Goal: Complete application form

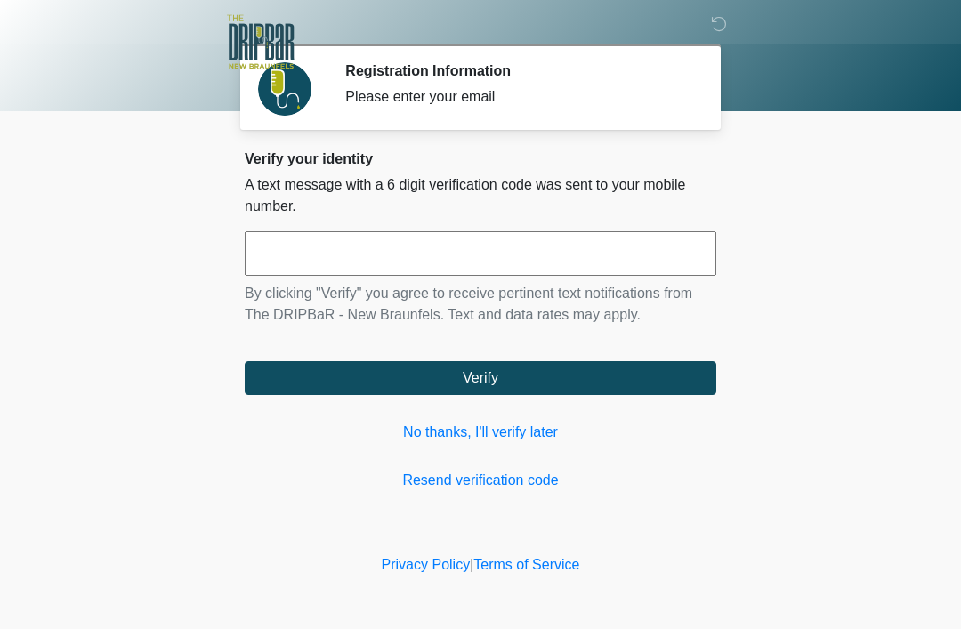
click at [540, 435] on link "No thanks, I'll verify later" at bounding box center [481, 432] width 472 height 21
click at [528, 436] on link "No thanks, I'll verify later" at bounding box center [481, 432] width 472 height 21
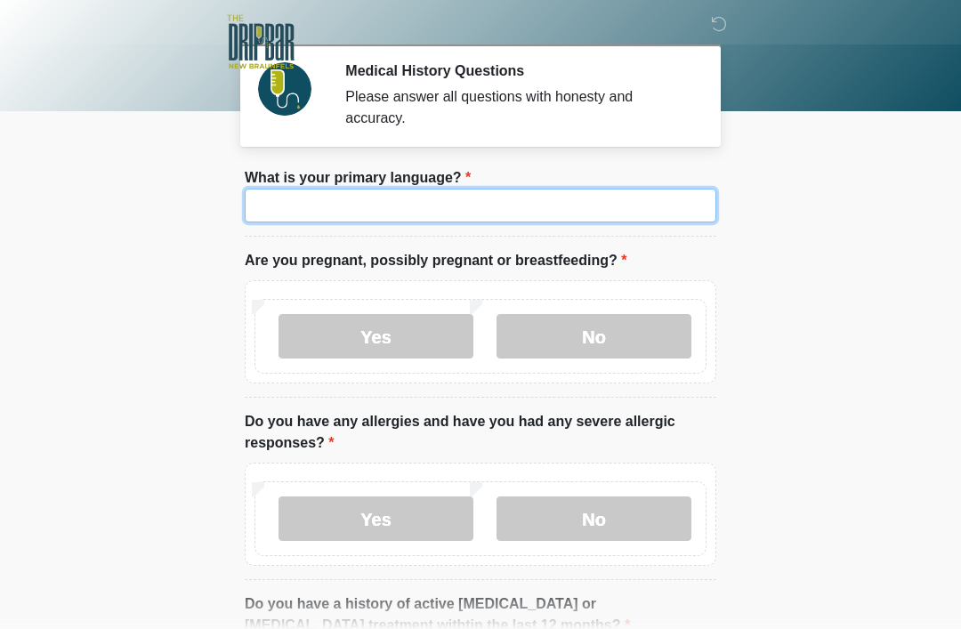
click at [650, 199] on input "What is your primary language?" at bounding box center [481, 206] width 472 height 34
type input "*******"
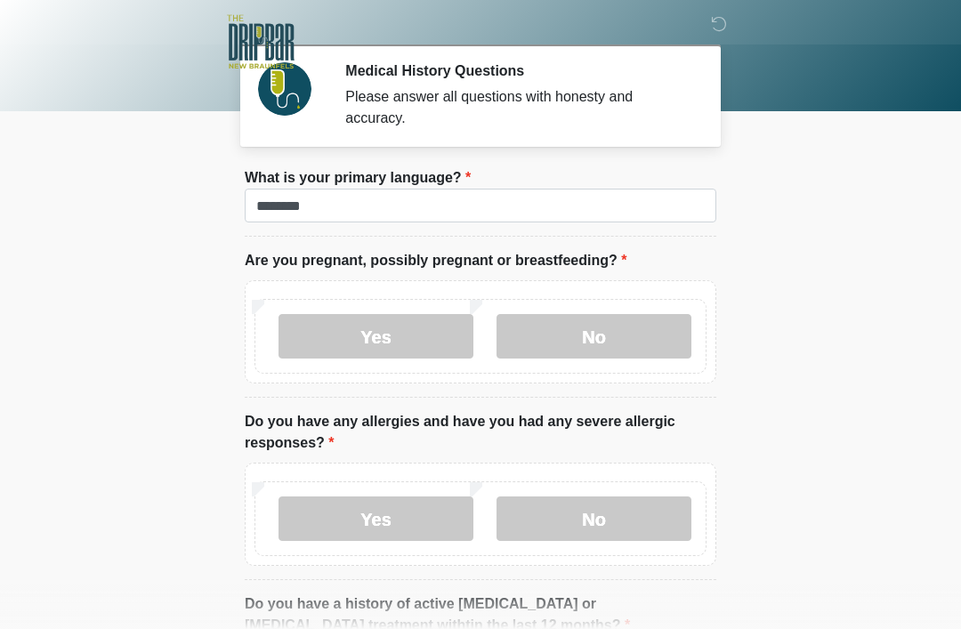
click at [650, 331] on label "No" at bounding box center [594, 336] width 195 height 44
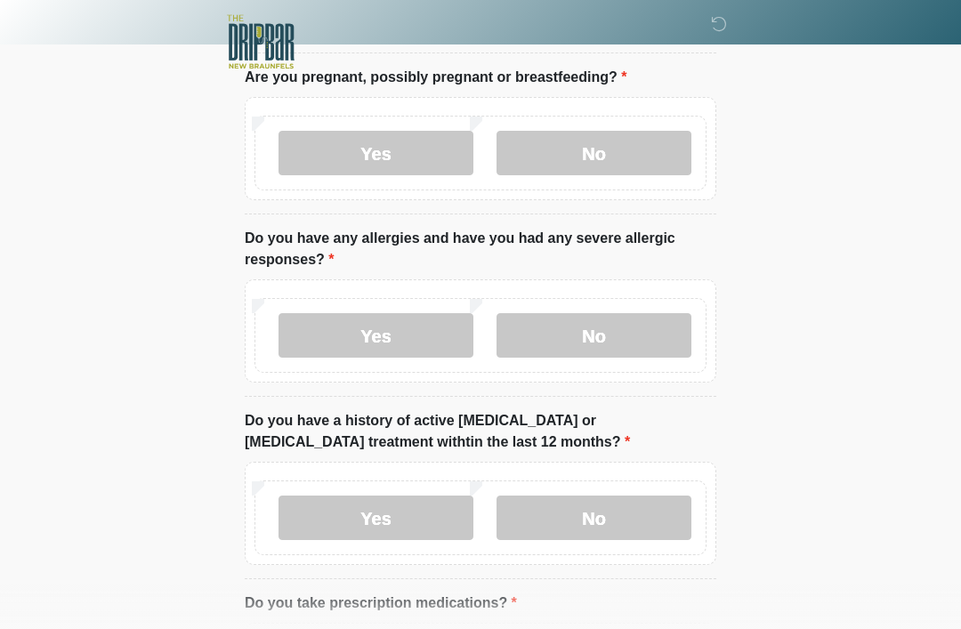
scroll to position [249, 0]
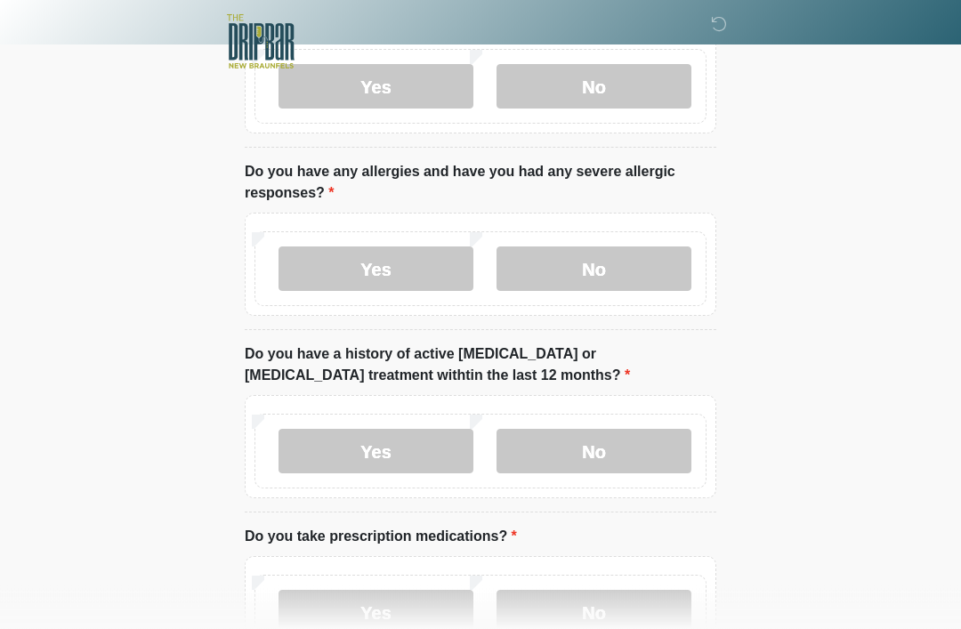
click at [665, 247] on label "No" at bounding box center [594, 269] width 195 height 44
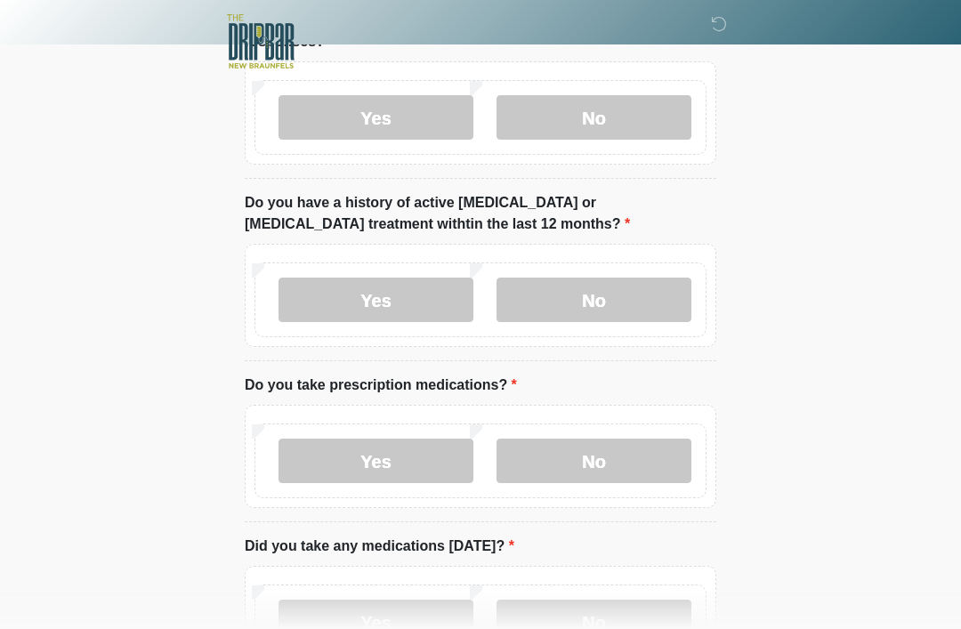
scroll to position [404, 0]
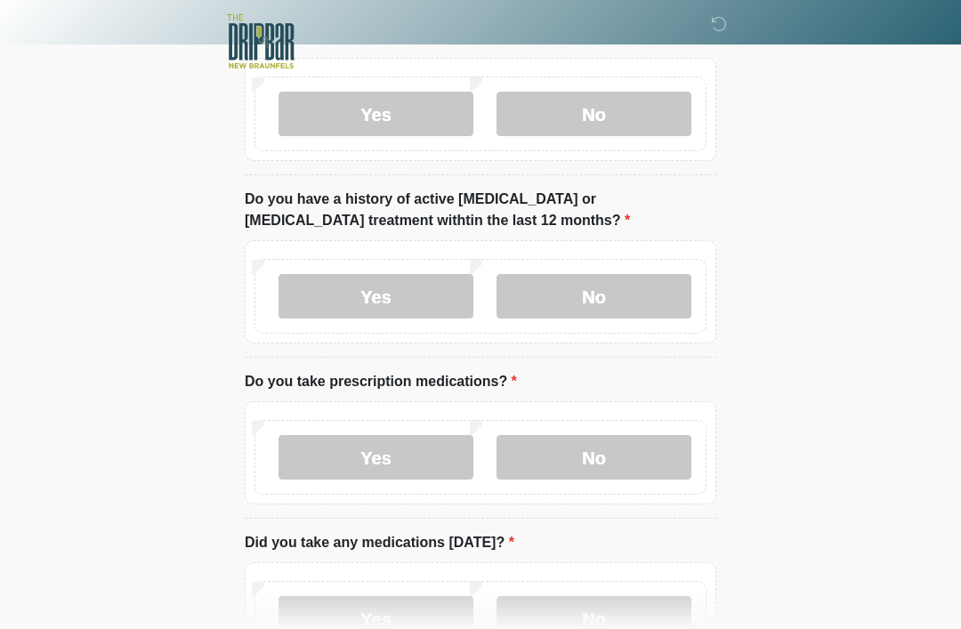
click at [616, 281] on label "No" at bounding box center [594, 297] width 195 height 44
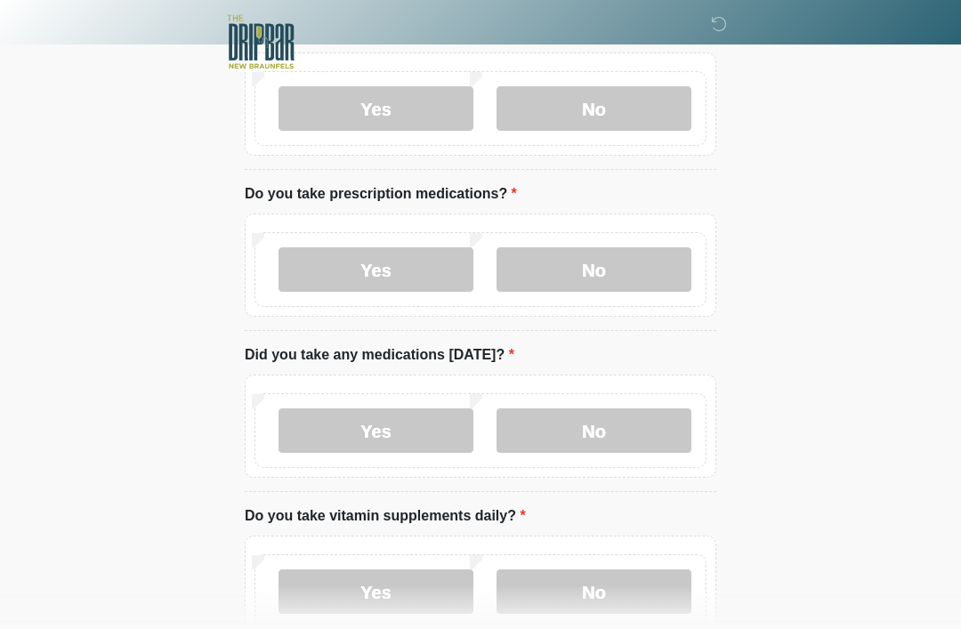
scroll to position [596, 0]
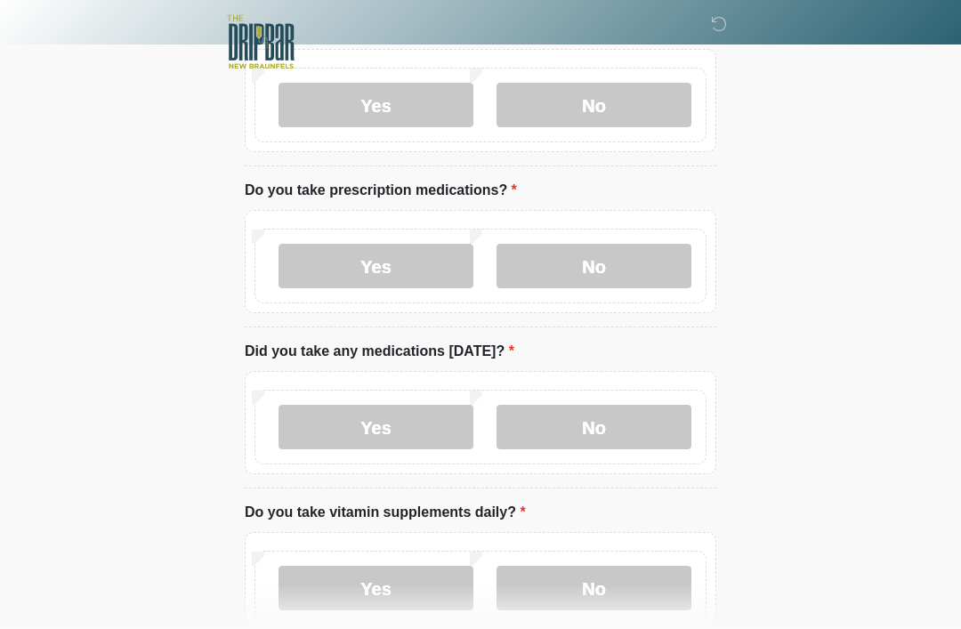
click at [432, 271] on label "Yes" at bounding box center [376, 266] width 195 height 44
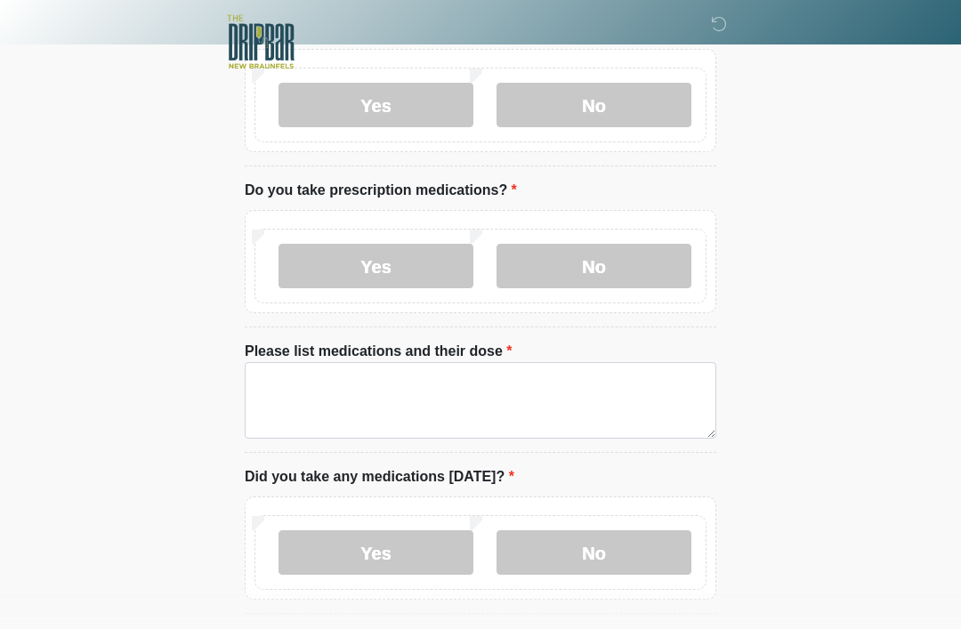
click at [412, 352] on label "Please list medications and their dose" at bounding box center [379, 351] width 268 height 21
click at [412, 362] on textarea "Please list medications and their dose" at bounding box center [481, 400] width 472 height 77
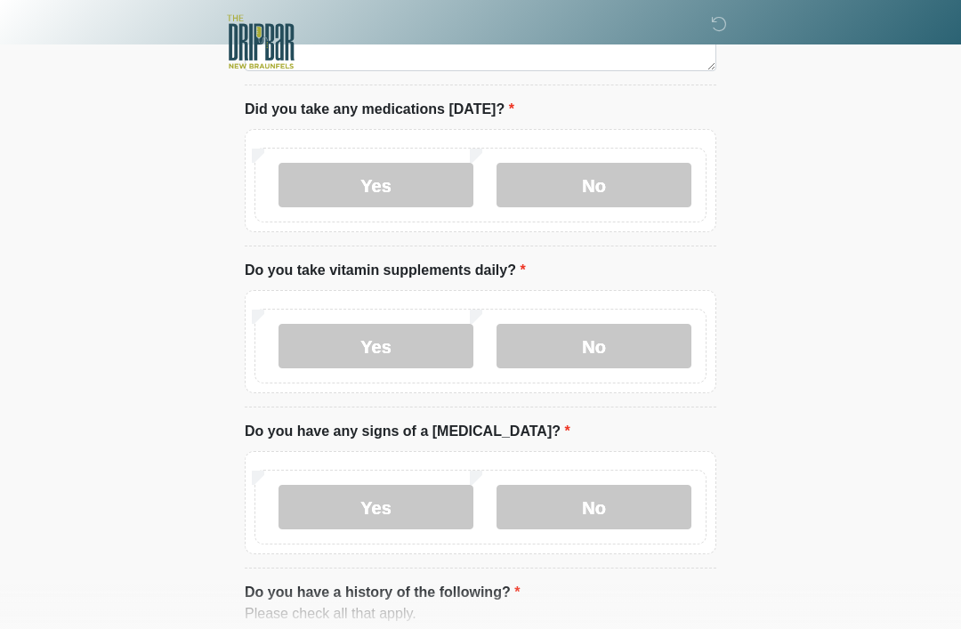
scroll to position [968, 0]
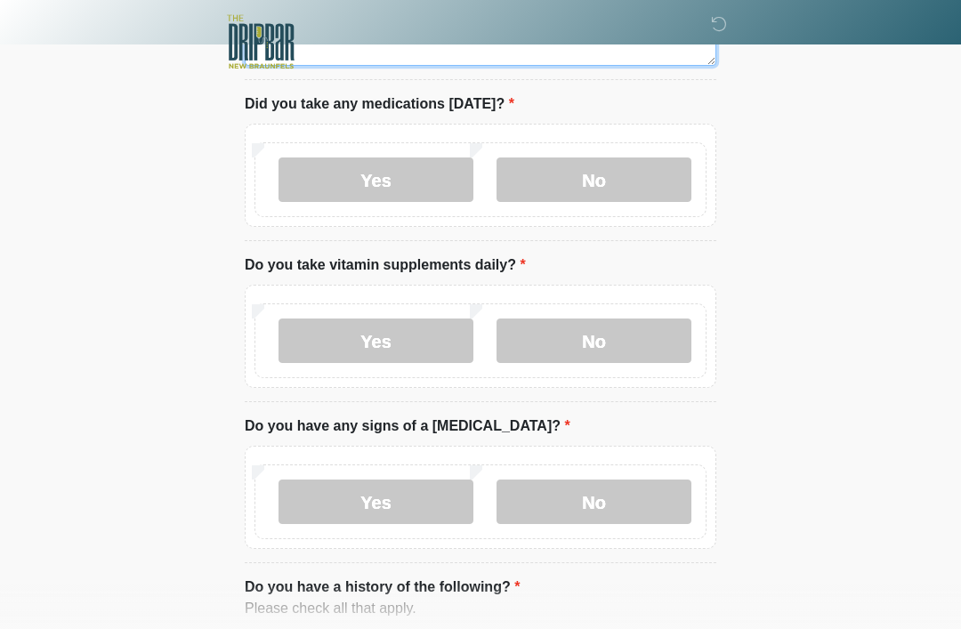
click at [679, 335] on label "No" at bounding box center [594, 341] width 195 height 44
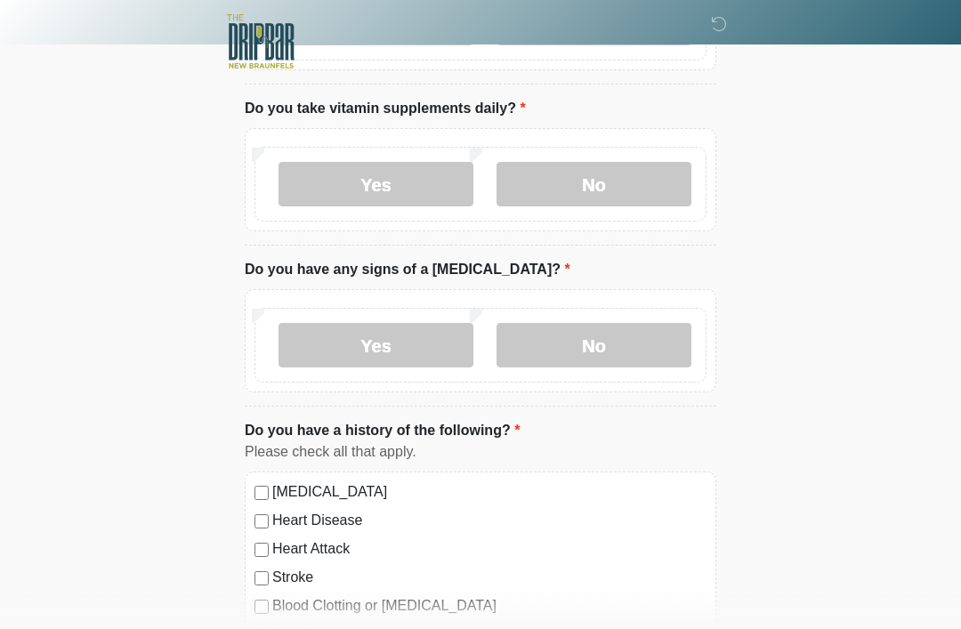
scroll to position [1125, 0]
click at [666, 341] on label "No" at bounding box center [594, 346] width 195 height 44
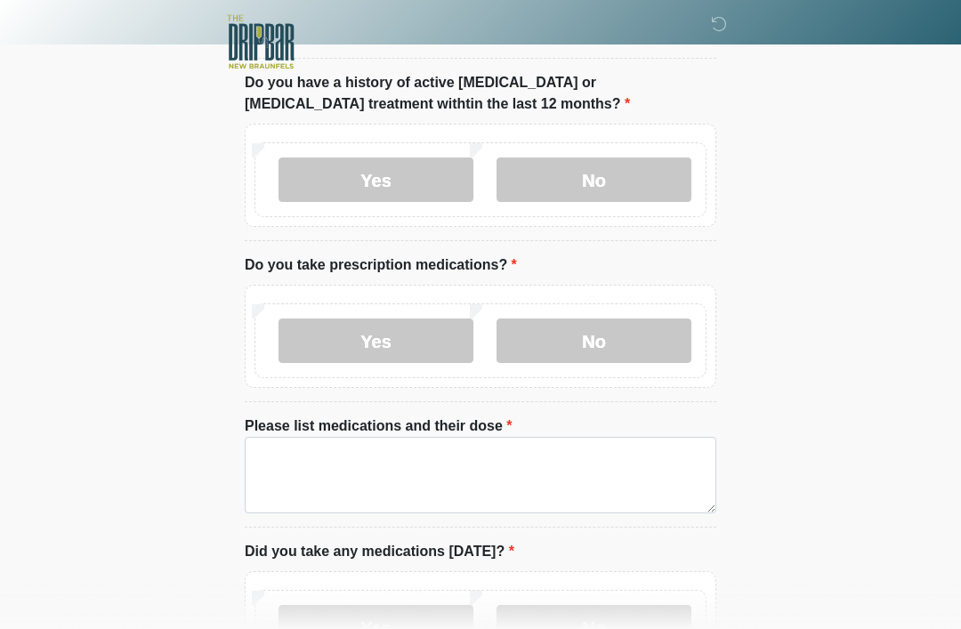
scroll to position [520, 0]
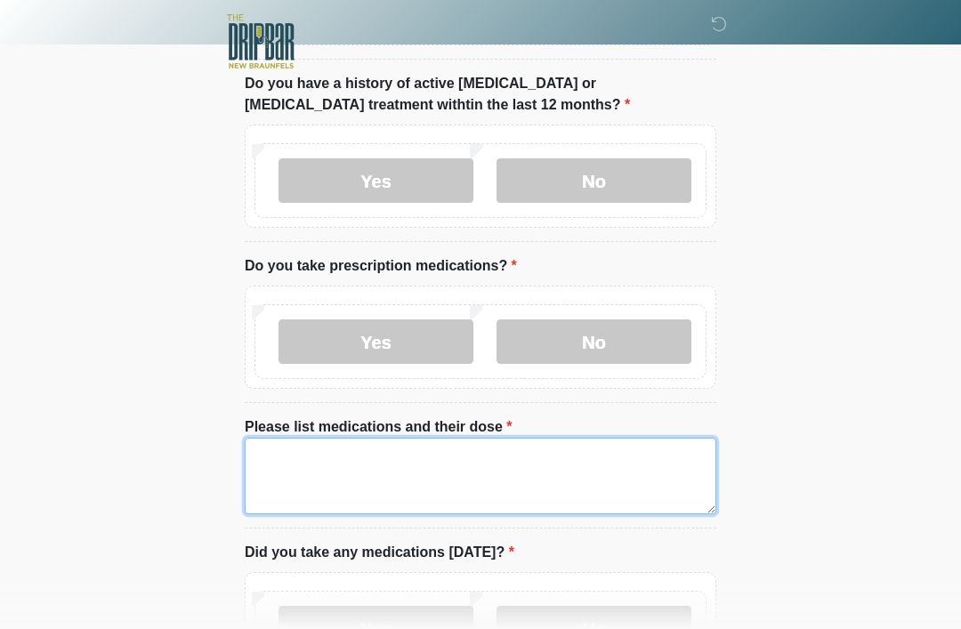
click at [415, 487] on textarea "Please list medications and their dose" at bounding box center [481, 477] width 472 height 77
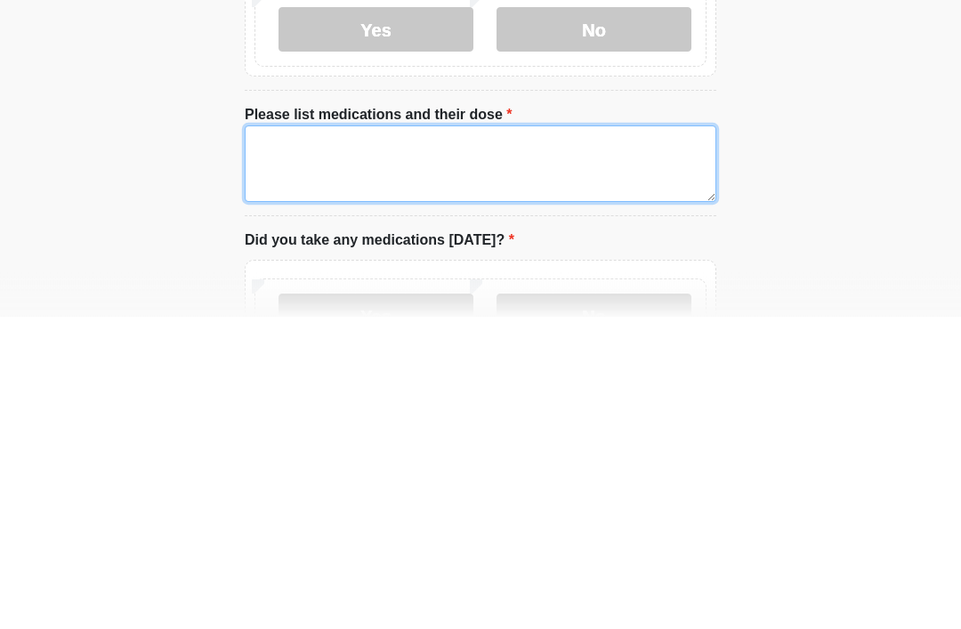
click at [296, 439] on textarea "Please list medications and their dose" at bounding box center [481, 477] width 472 height 77
click at [256, 439] on textarea "Please list medications and their dose" at bounding box center [481, 477] width 472 height 77
click at [300, 439] on textarea "Please list medications and their dose" at bounding box center [481, 477] width 472 height 77
click at [262, 439] on textarea "Please list medications and their dose" at bounding box center [481, 477] width 472 height 77
click at [265, 439] on textarea "Please list medications and their dose" at bounding box center [481, 477] width 472 height 77
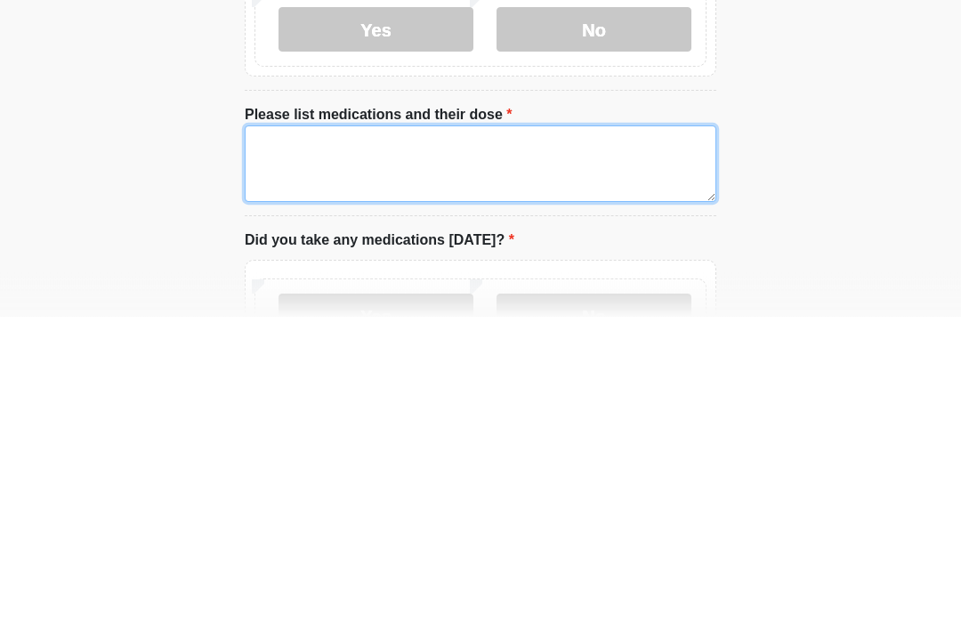
click at [252, 439] on textarea "Please list medications and their dose" at bounding box center [481, 477] width 472 height 77
click at [269, 439] on textarea "Please list medications and their dose" at bounding box center [481, 477] width 472 height 77
paste textarea "**********"
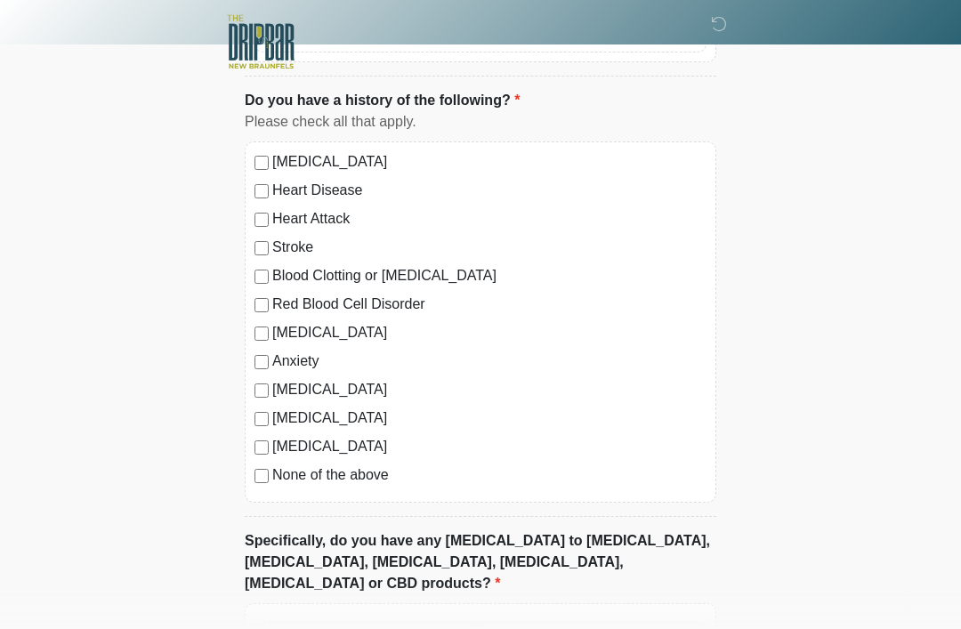
scroll to position [1609, 0]
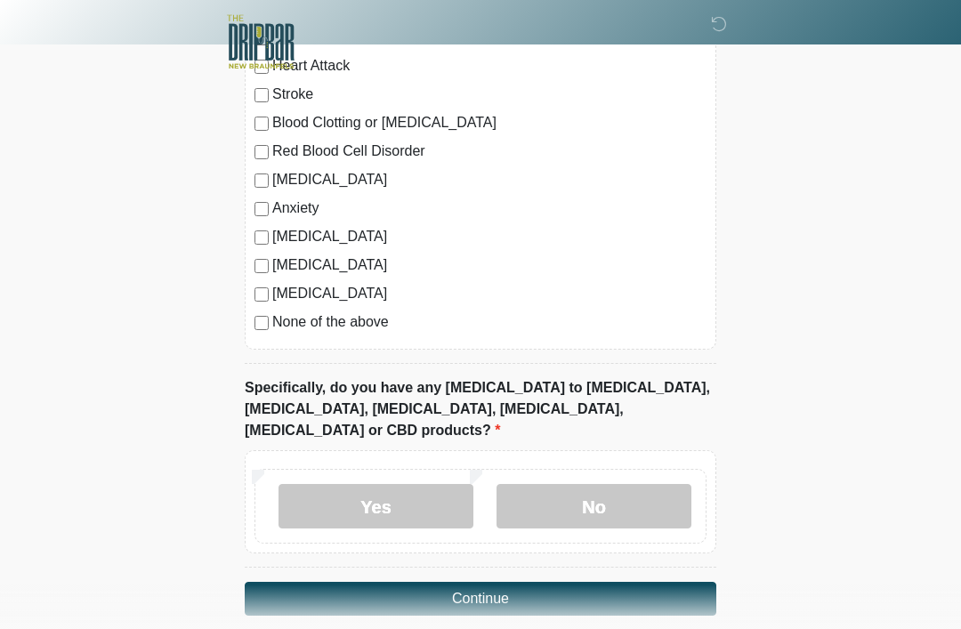
type textarea "**********"
click at [647, 484] on label "No" at bounding box center [594, 506] width 195 height 44
click at [634, 582] on button "Continue" at bounding box center [481, 599] width 472 height 34
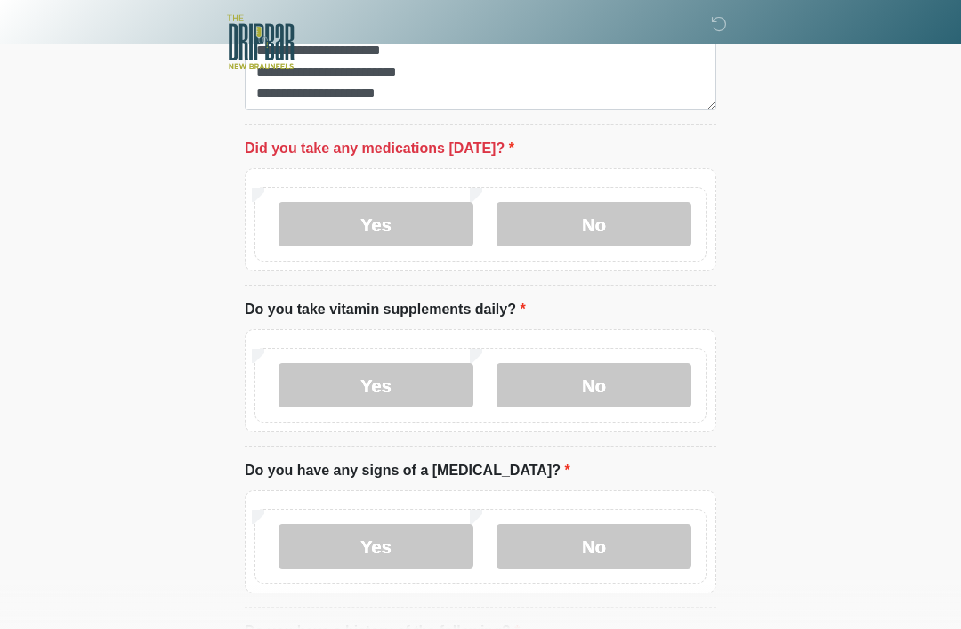
scroll to position [867, 0]
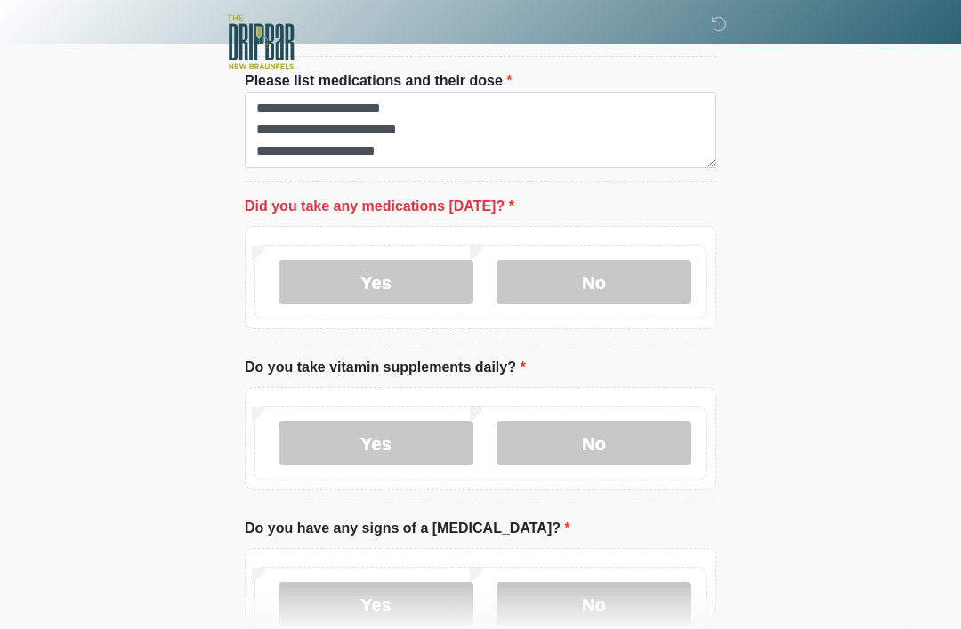
click at [665, 281] on label "No" at bounding box center [594, 282] width 195 height 44
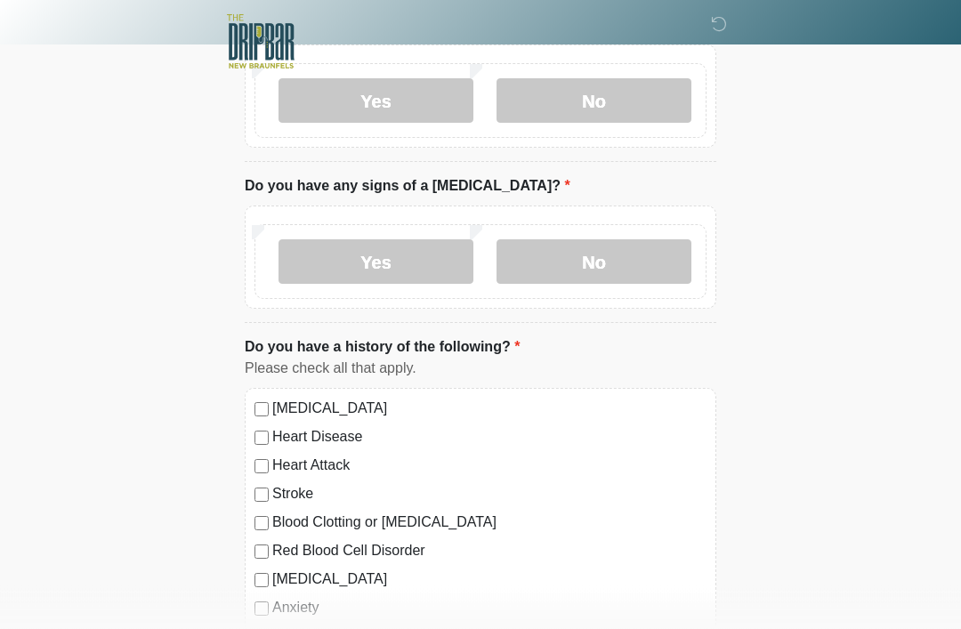
scroll to position [1609, 0]
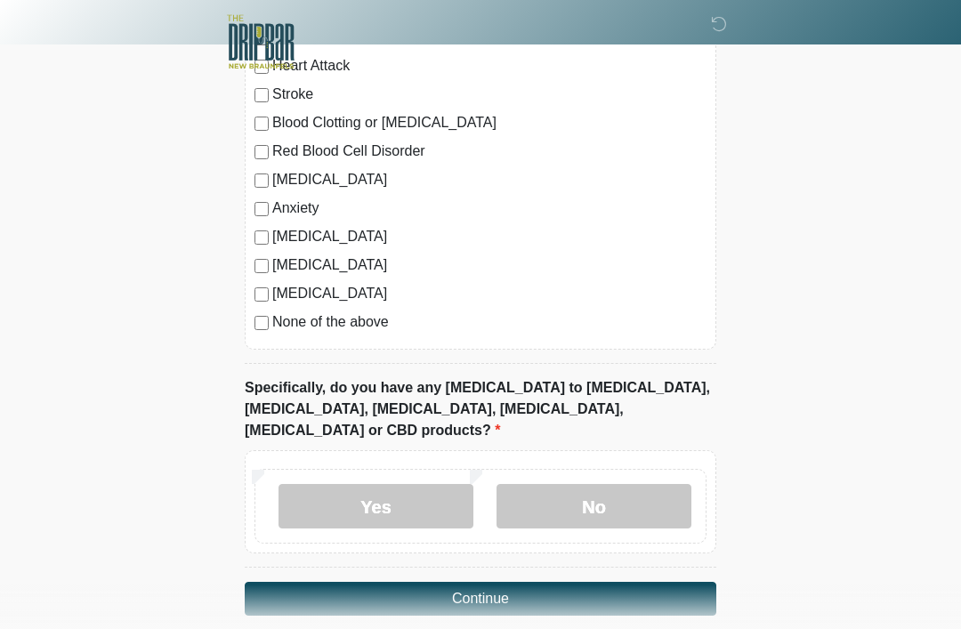
click at [592, 582] on button "Continue" at bounding box center [481, 599] width 472 height 34
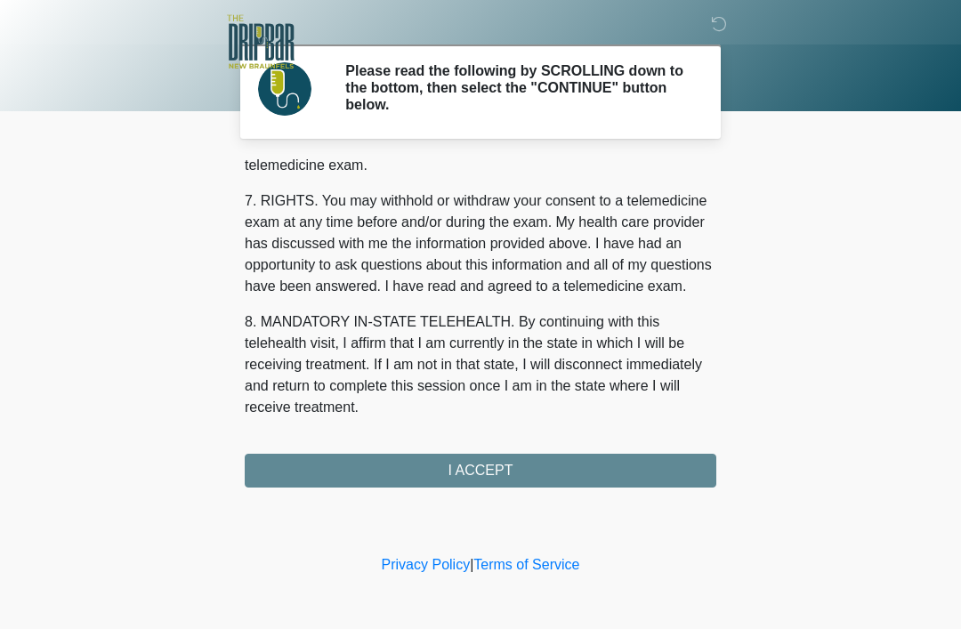
scroll to position [780, 0]
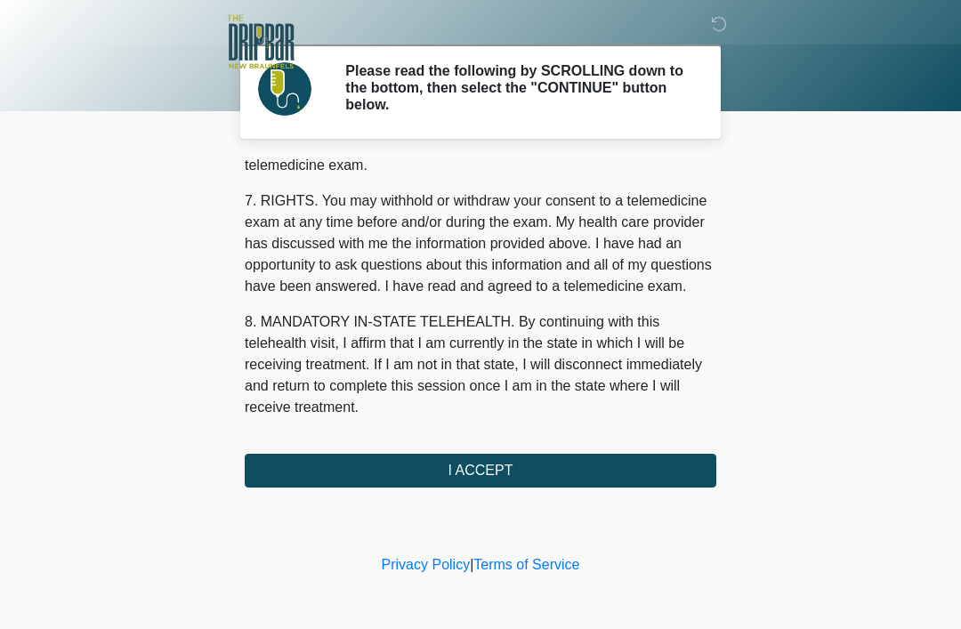
click at [672, 476] on button "I ACCEPT" at bounding box center [481, 471] width 472 height 34
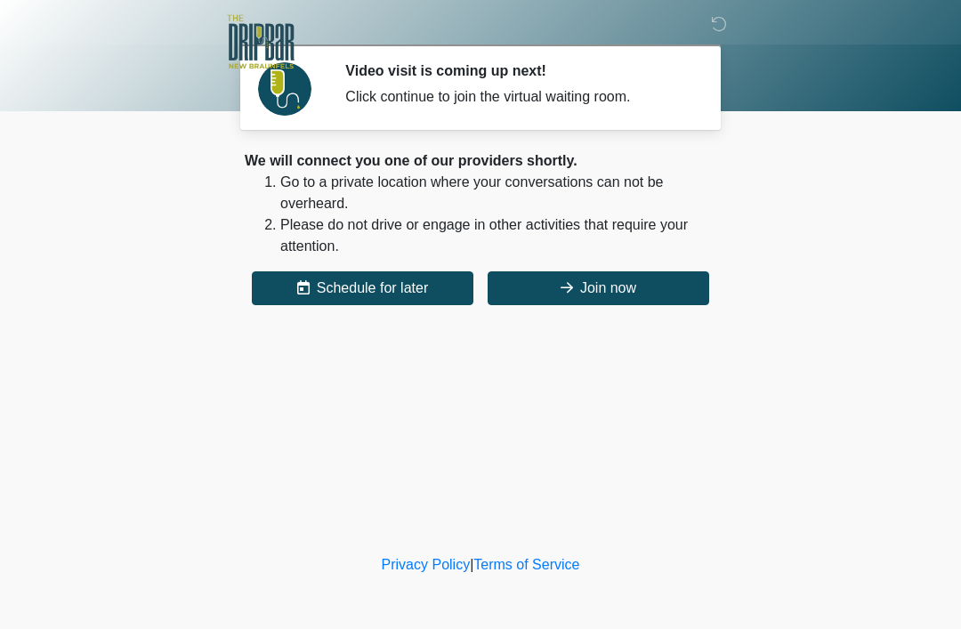
click at [645, 288] on button "Join now" at bounding box center [599, 288] width 222 height 34
